Goal: Find specific page/section: Find specific page/section

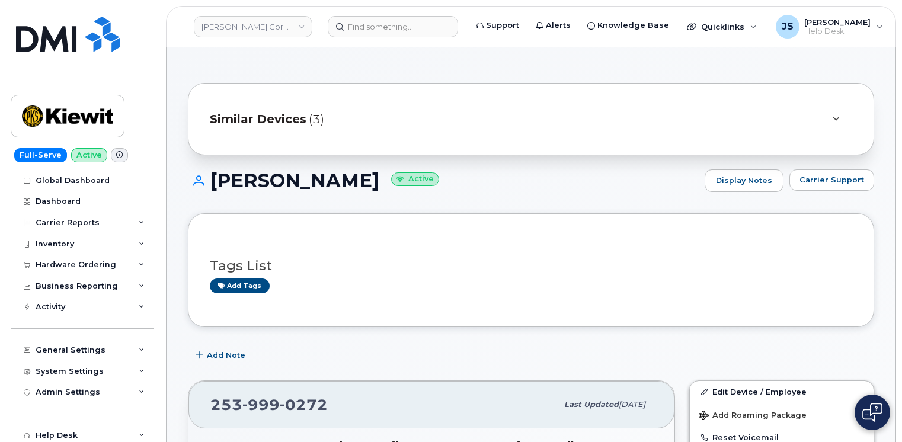
scroll to position [296, 0]
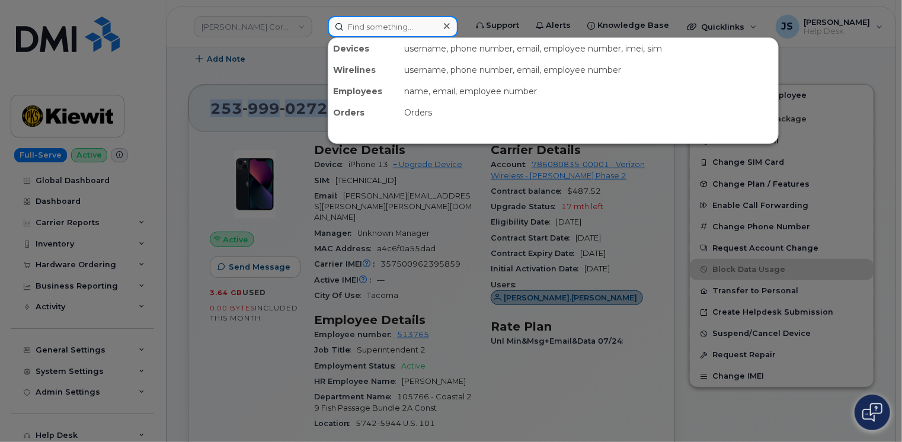
click at [367, 25] on input at bounding box center [393, 26] width 130 height 21
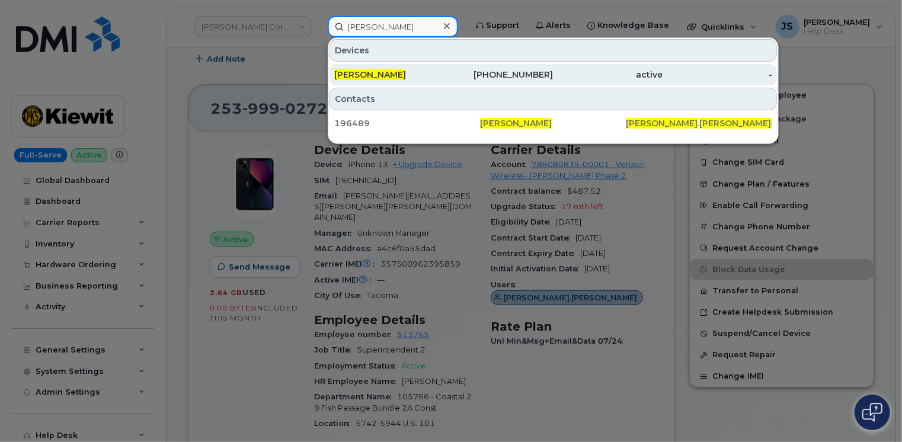
type input "[PERSON_NAME]"
click at [341, 77] on span "[PERSON_NAME]" at bounding box center [370, 74] width 72 height 11
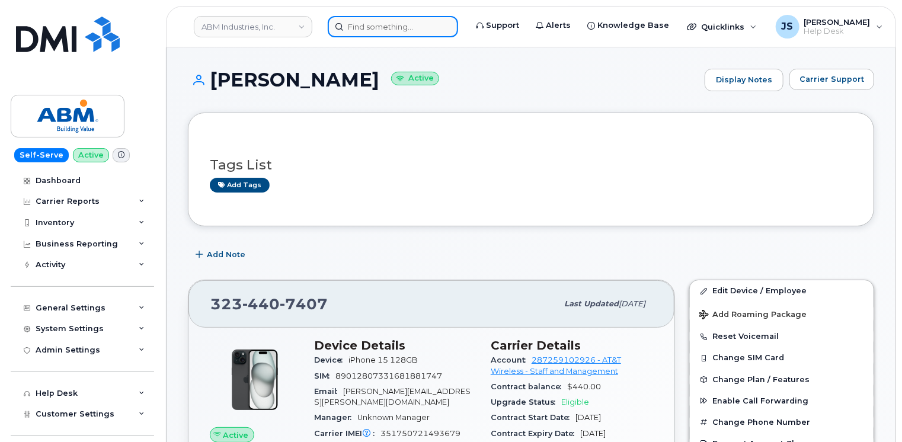
click at [370, 24] on input at bounding box center [393, 26] width 130 height 21
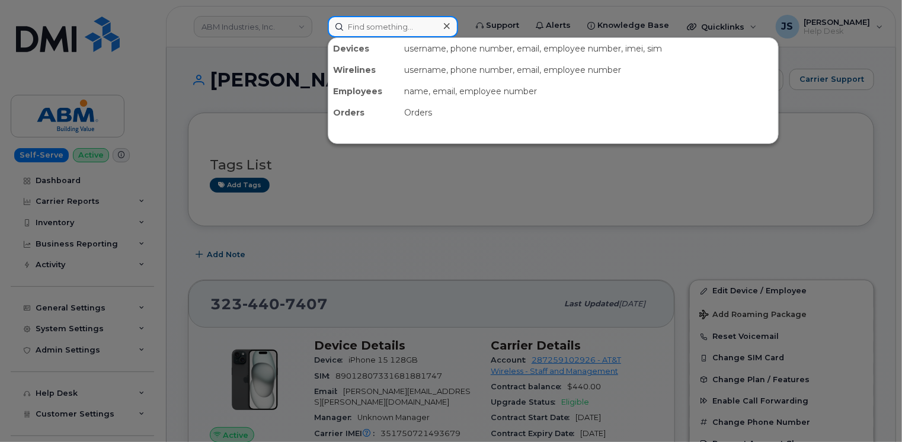
paste input "[PHONE_NUMBER]"
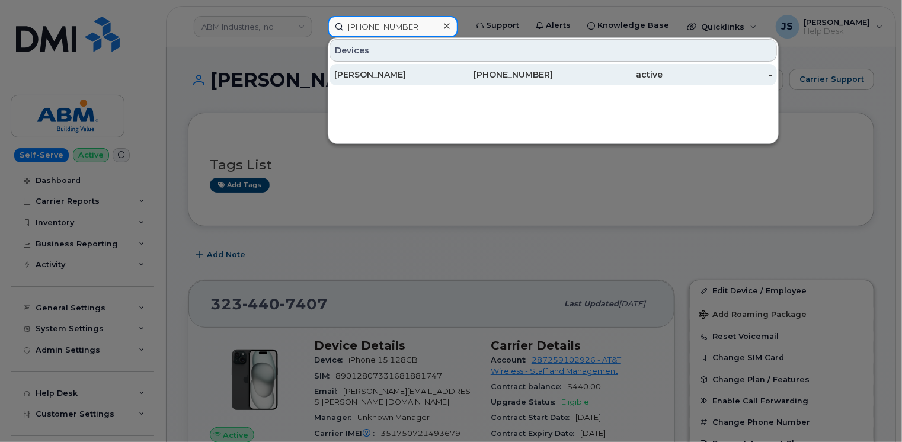
type input "[PHONE_NUMBER]"
click at [444, 68] on div "[PERSON_NAME]" at bounding box center [499, 74] width 110 height 21
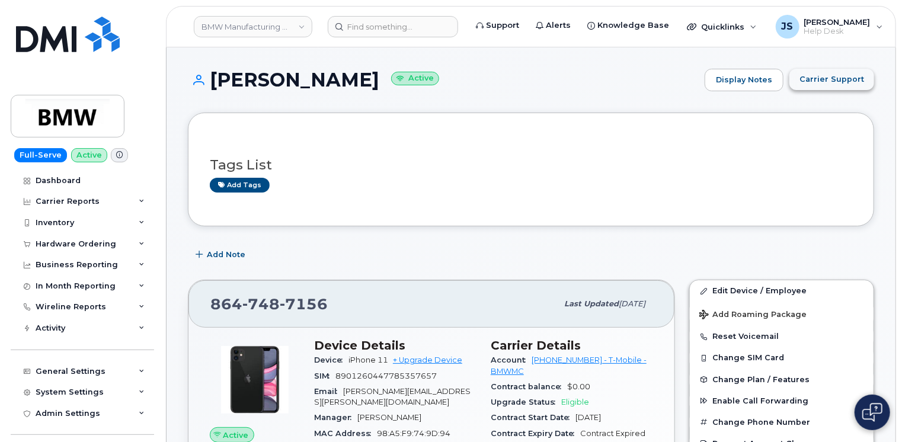
click at [840, 80] on span "Carrier Support" at bounding box center [832, 79] width 65 height 11
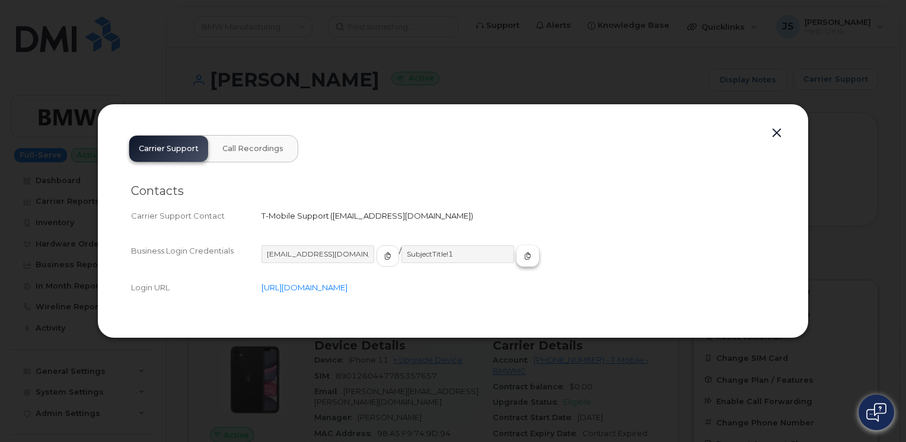
click at [522, 257] on span "button" at bounding box center [527, 256] width 11 height 11
click at [772, 130] on button "button" at bounding box center [777, 133] width 18 height 17
